Goal: Complete application form: Complete application form

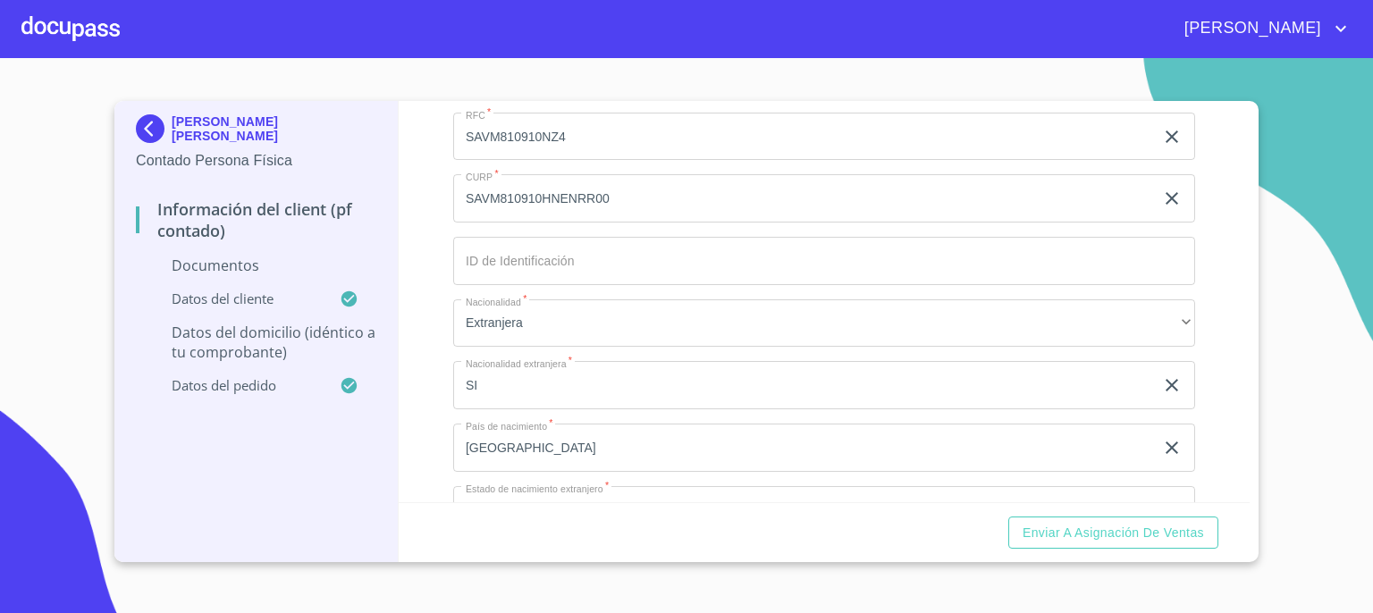
scroll to position [2660, 0]
type input "[GEOGRAPHIC_DATA] Y LIMITE DE [GEOGRAPHIC_DATA]"
click at [958, 272] on input "Documento de identificación.   *" at bounding box center [824, 269] width 742 height 48
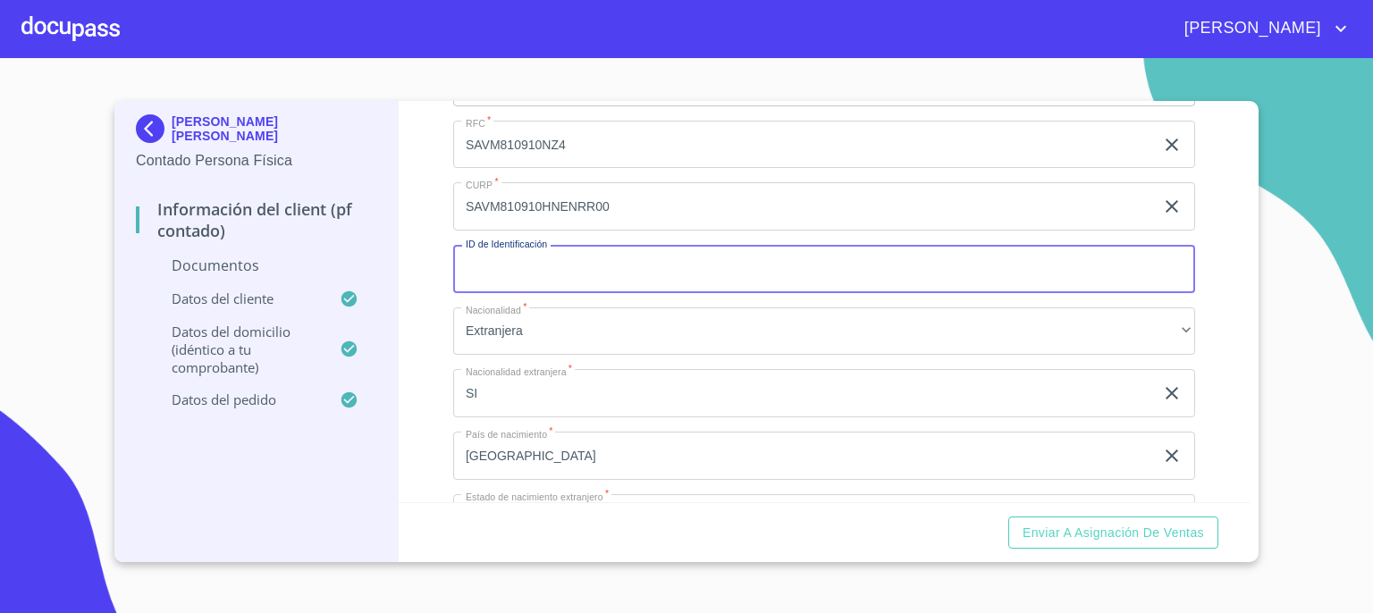
click at [958, 272] on input "Documento de identificación.   *" at bounding box center [824, 269] width 742 height 48
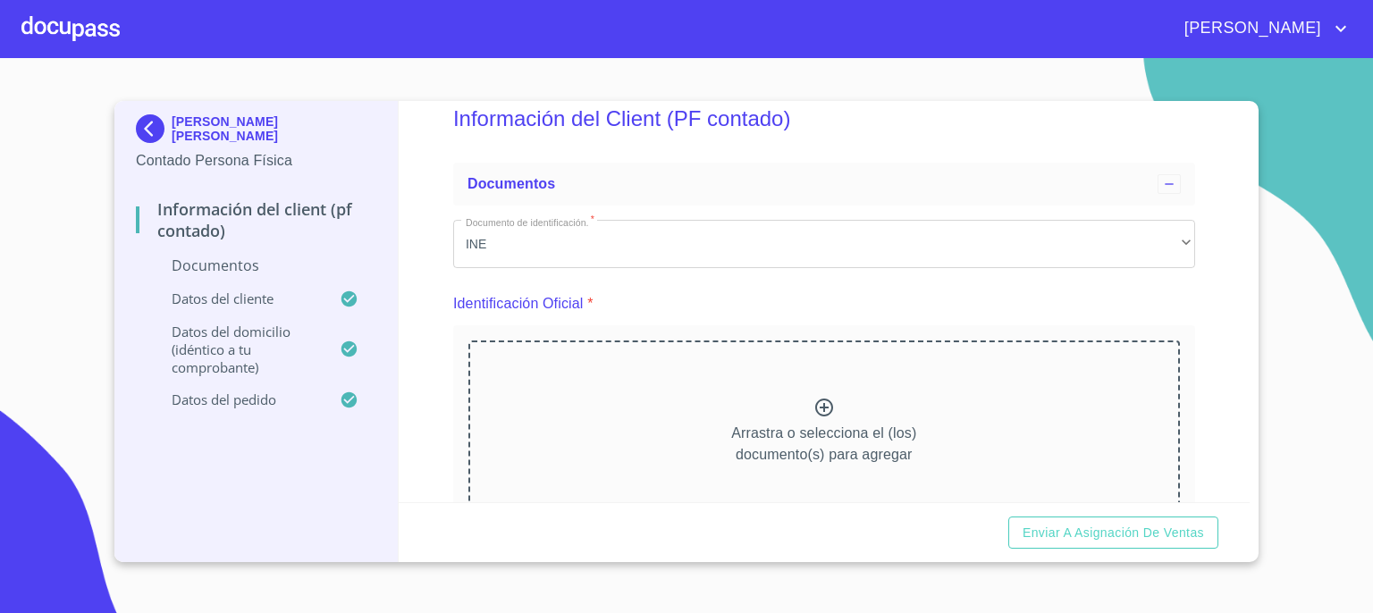
scroll to position [0, 0]
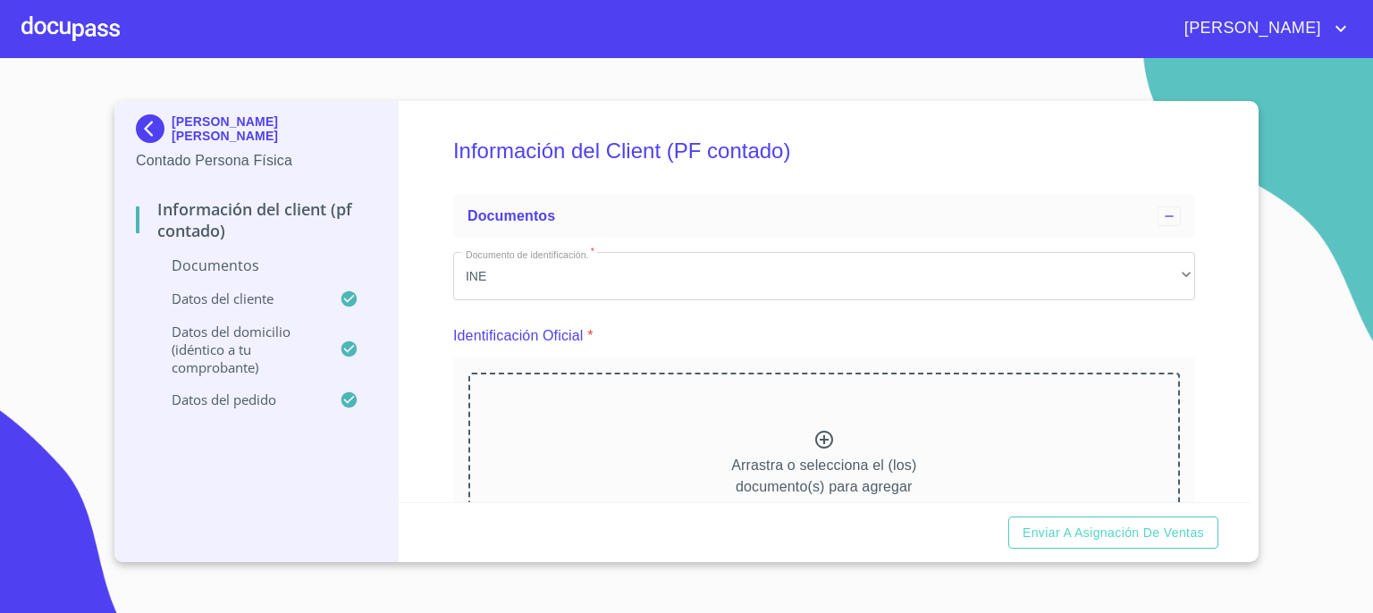
type input "13995325"
click at [819, 436] on icon at bounding box center [823, 439] width 21 height 21
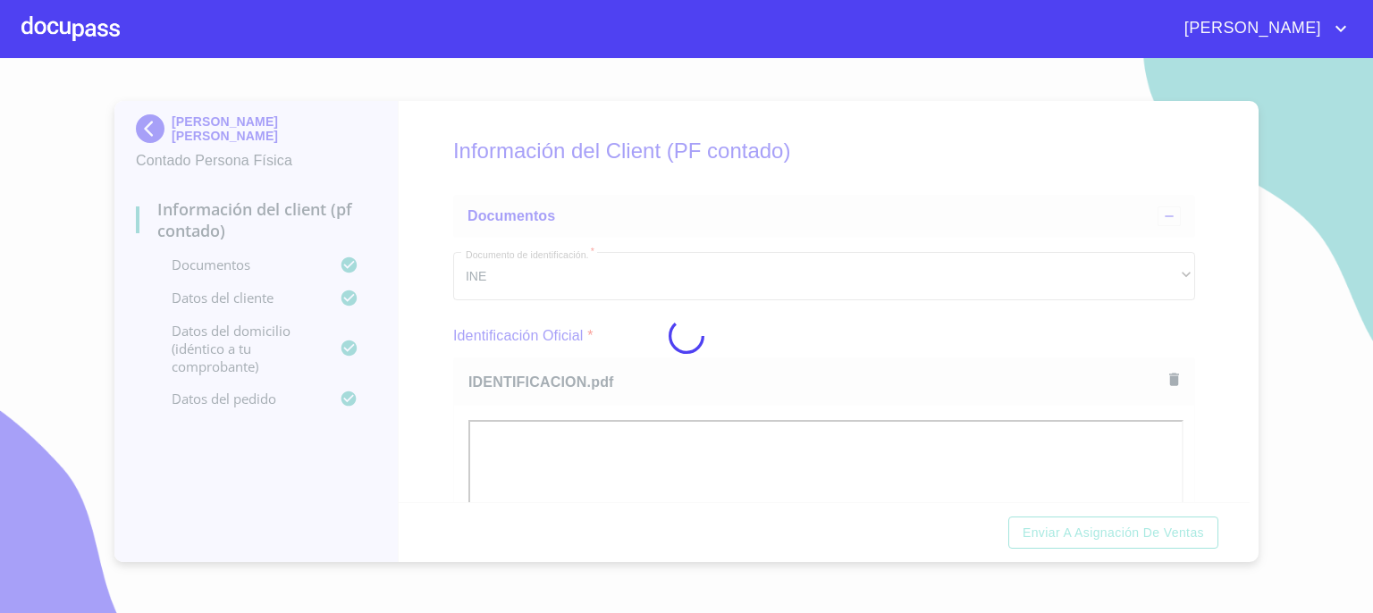
click at [1247, 494] on div at bounding box center [686, 335] width 1373 height 555
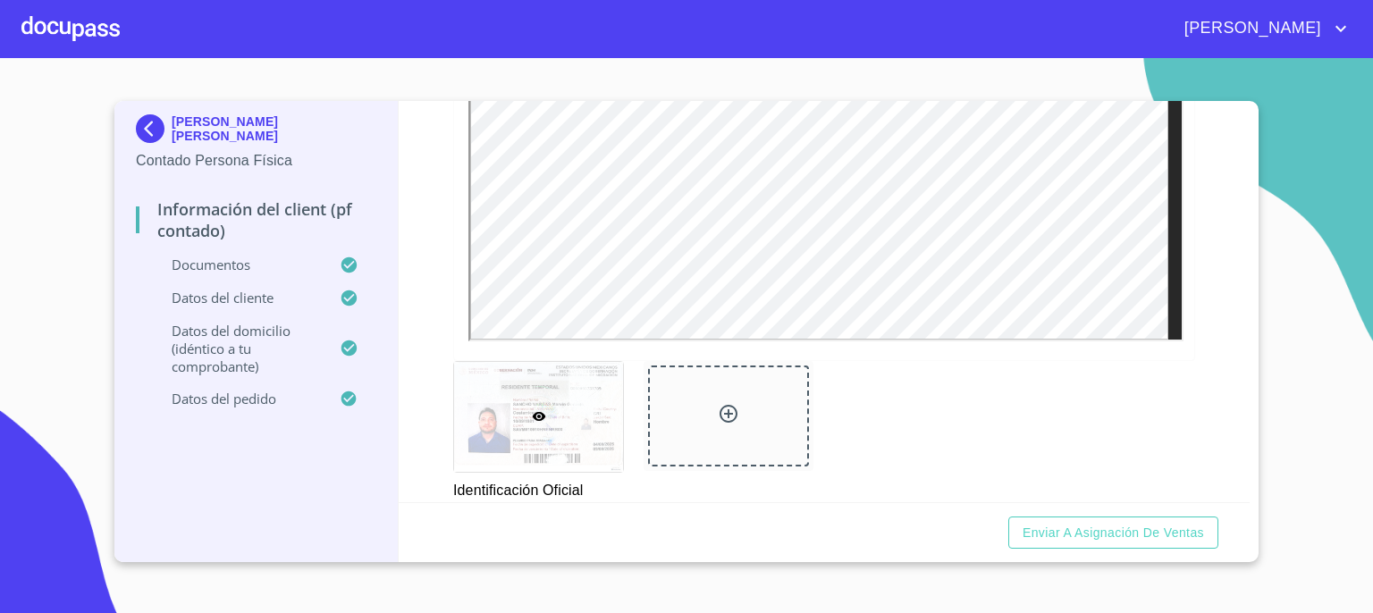
scroll to position [608, 0]
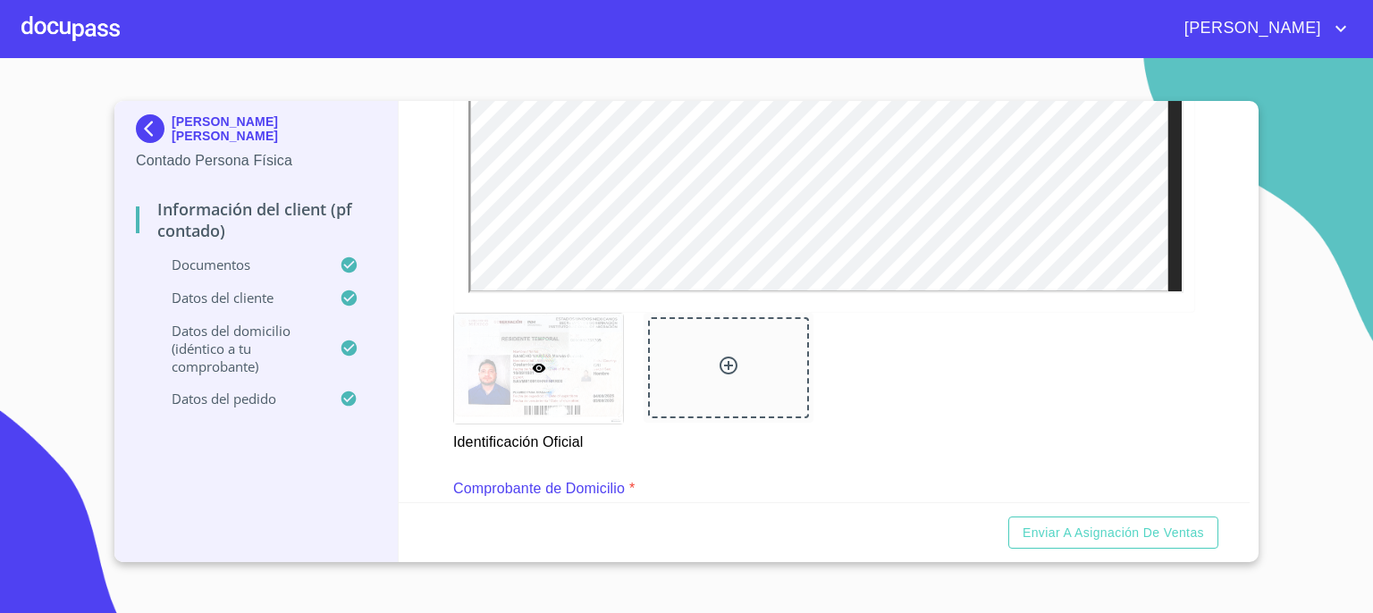
click at [722, 362] on icon at bounding box center [728, 365] width 21 height 21
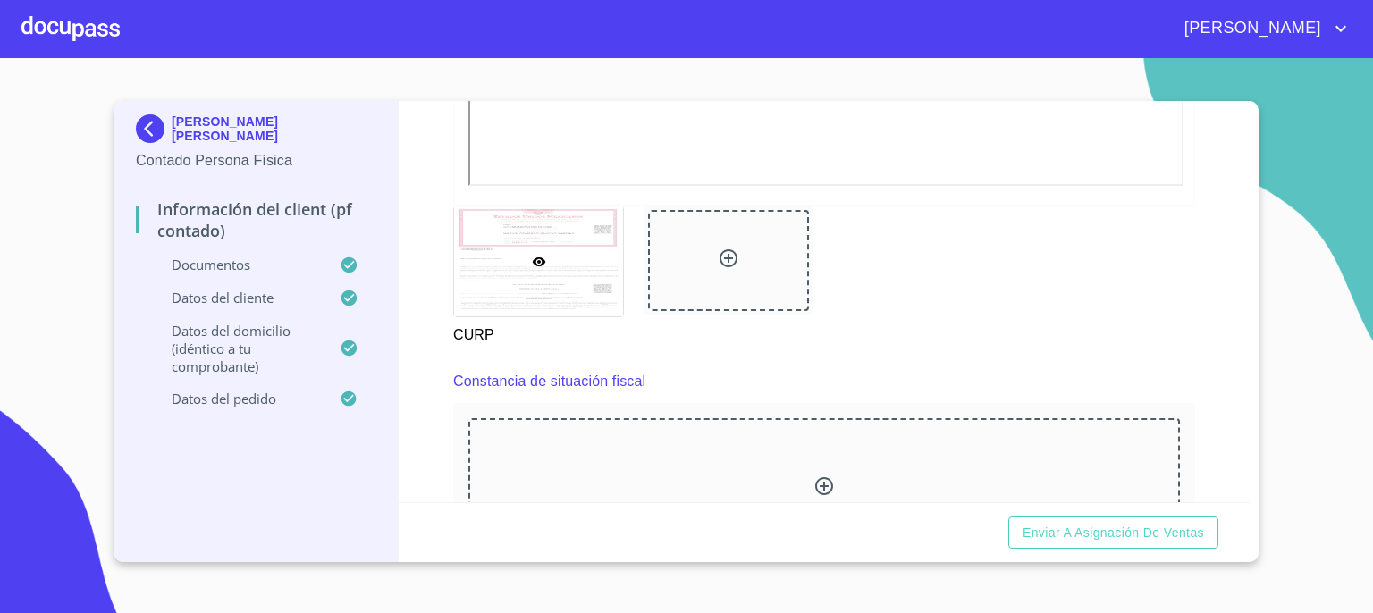
scroll to position [2276, 0]
